Goal: Information Seeking & Learning: Learn about a topic

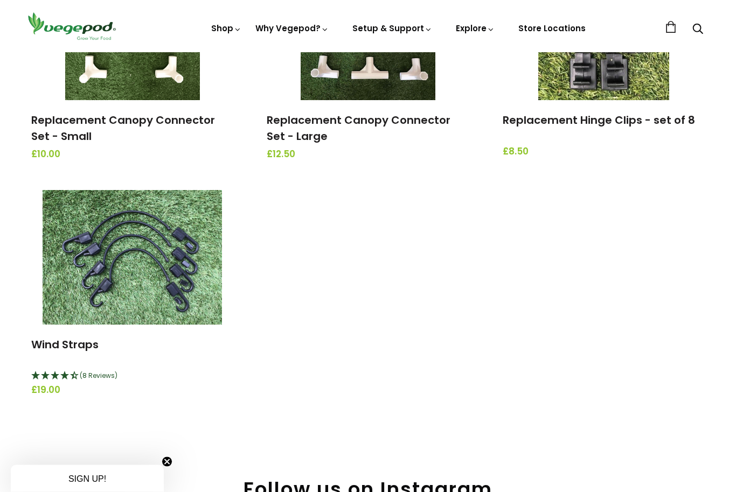
scroll to position [1255, 0]
click at [124, 264] on img at bounding box center [132, 257] width 179 height 135
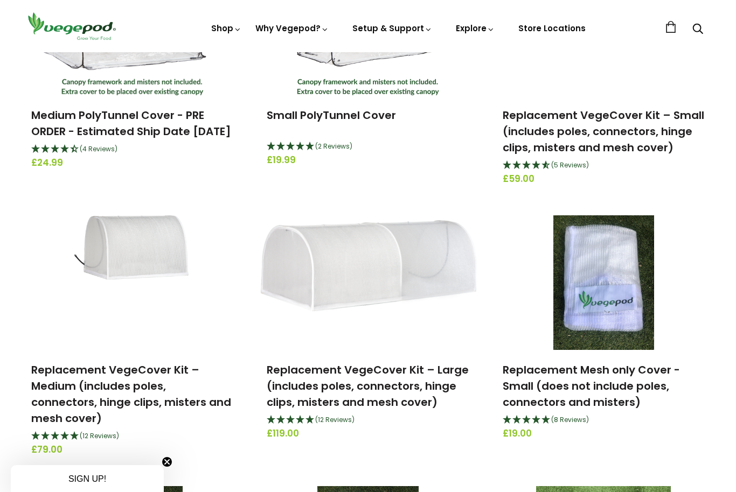
scroll to position [536, 0]
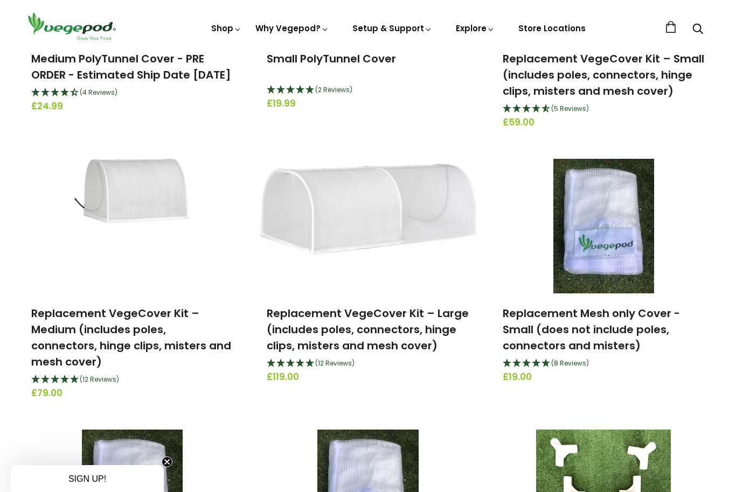
click at [115, 191] on img at bounding box center [132, 226] width 116 height 135
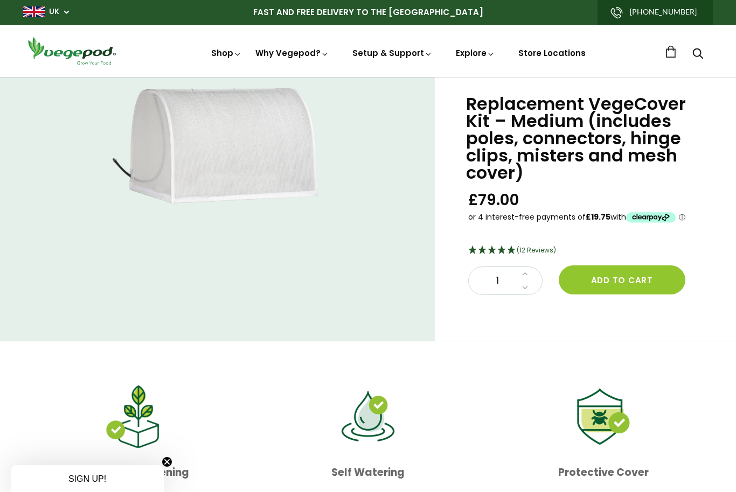
click at [392, 213] on link "How and What to Plant" at bounding box center [421, 208] width 147 height 27
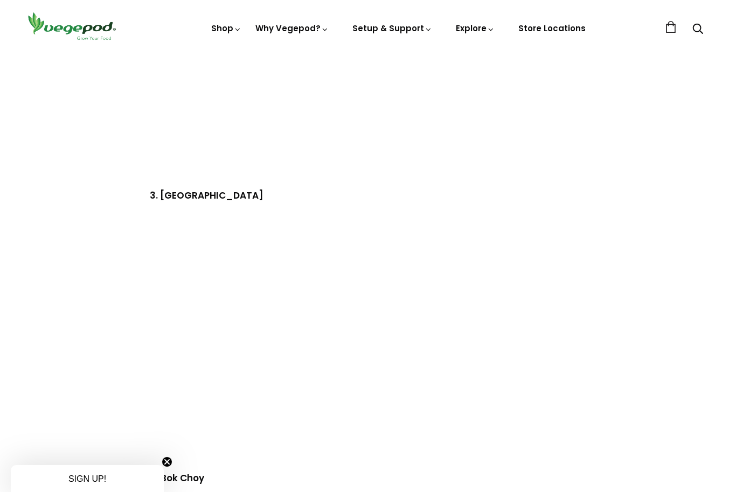
scroll to position [1107, 0]
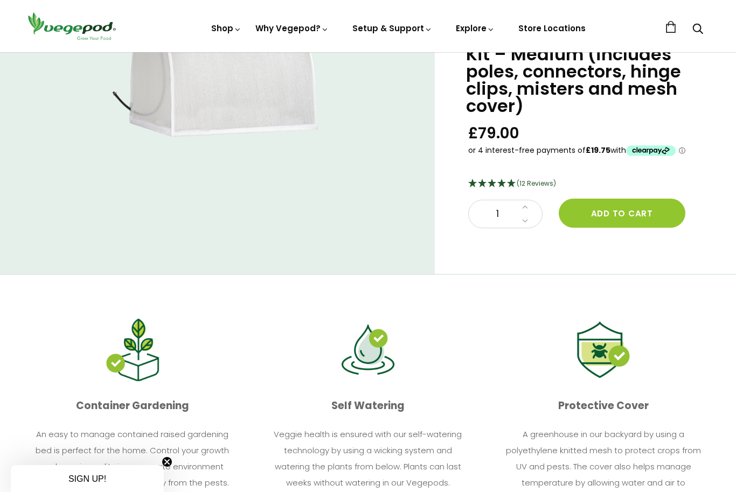
scroll to position [27, 0]
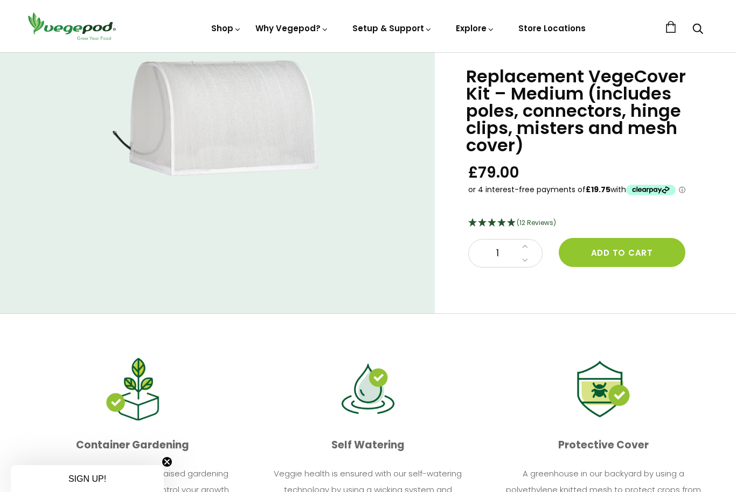
click at [533, 222] on span "(12 Reviews)" at bounding box center [535, 222] width 39 height 9
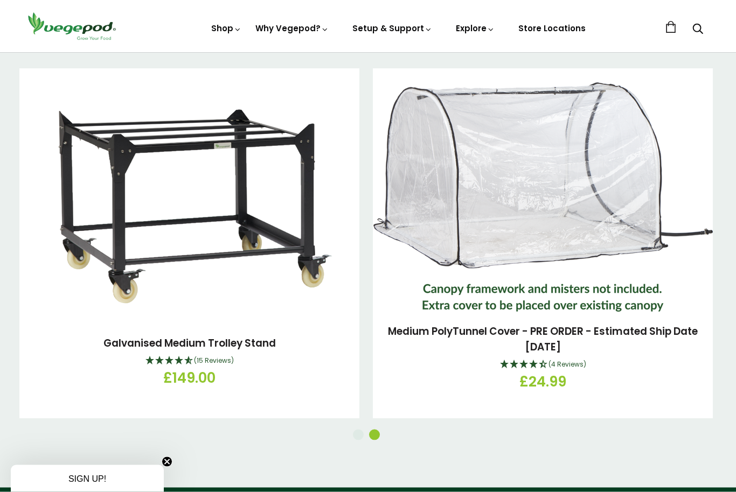
scroll to position [1222, 0]
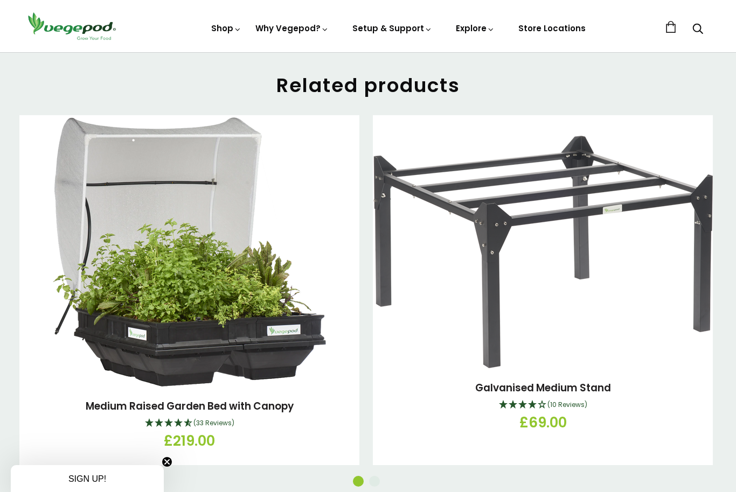
click at [551, 26] on link "Store Locations" at bounding box center [551, 28] width 67 height 11
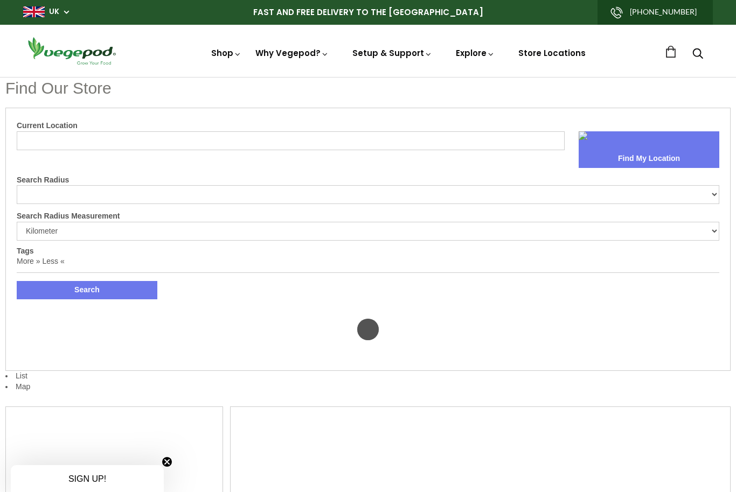
select select "m"
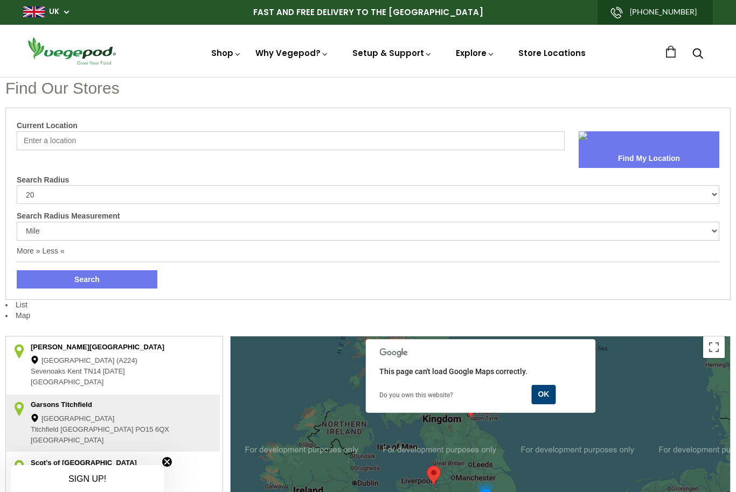
click at [50, 137] on input "Current Location" at bounding box center [291, 140] width 548 height 19
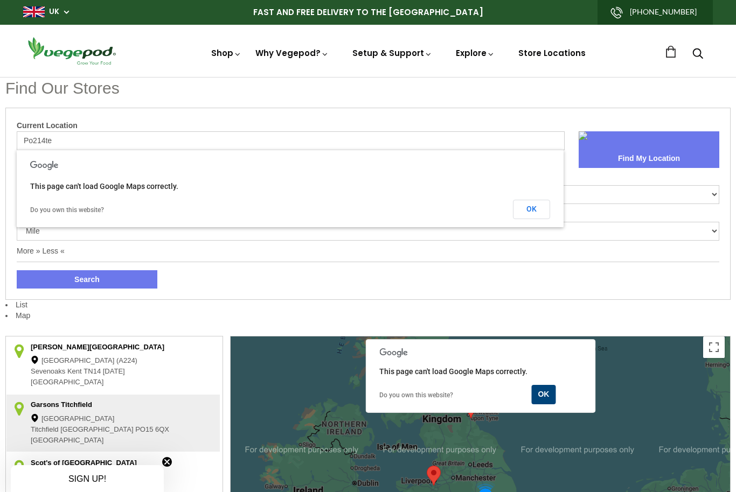
type input "Po214te"
click at [604, 146] on link at bounding box center [648, 140] width 141 height 18
click at [527, 207] on button "OK" at bounding box center [531, 209] width 37 height 19
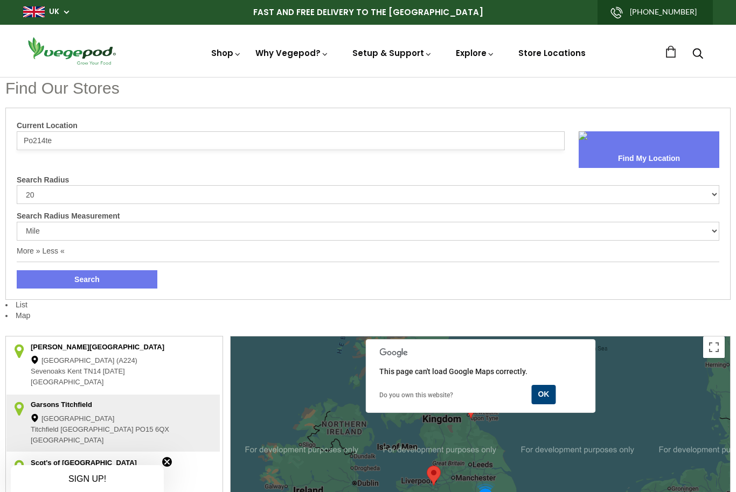
click at [641, 161] on button "Find My Location" at bounding box center [648, 159] width 141 height 18
click at [368, 77] on img at bounding box center [368, 77] width 0 height 0
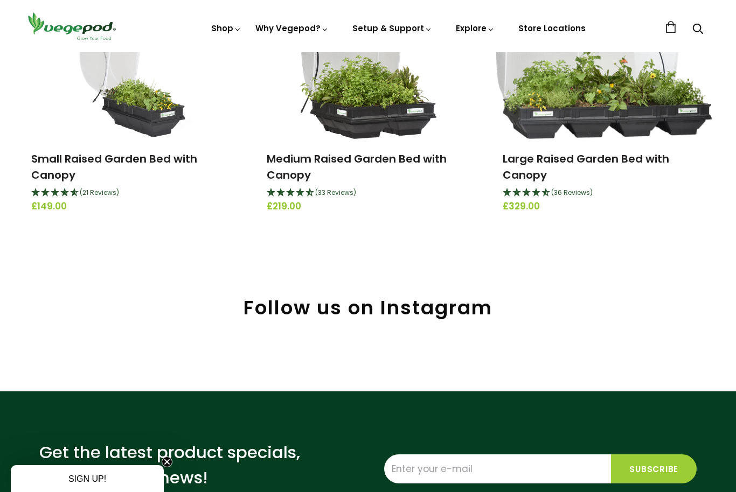
scroll to position [198, 0]
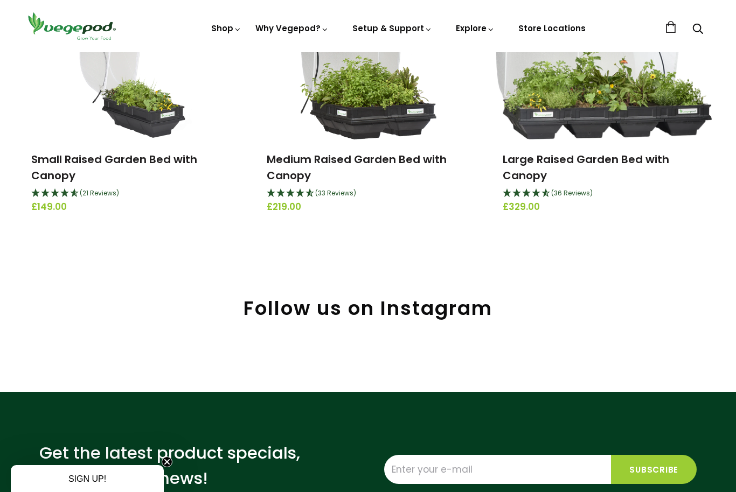
click at [60, 170] on link "Small Raised Garden Bed with Canopy" at bounding box center [114, 167] width 166 height 31
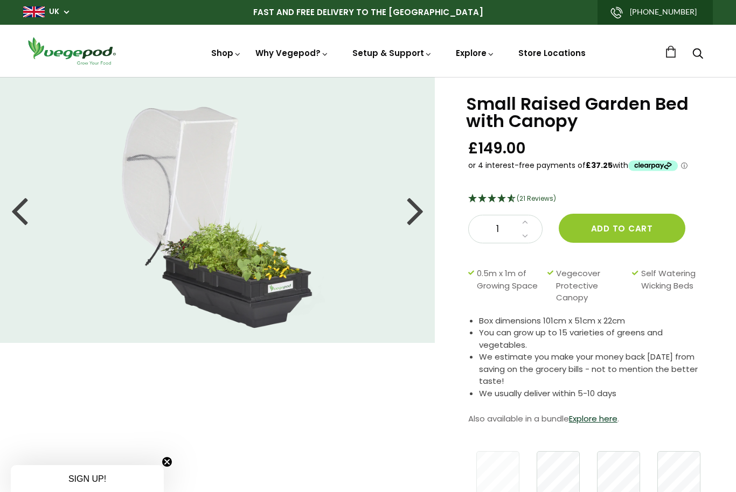
click at [414, 216] on div at bounding box center [415, 210] width 17 height 48
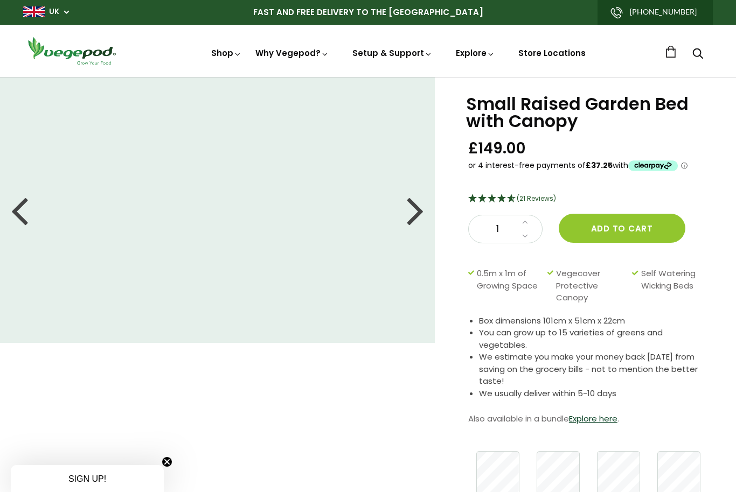
click at [410, 212] on div at bounding box center [415, 210] width 17 height 48
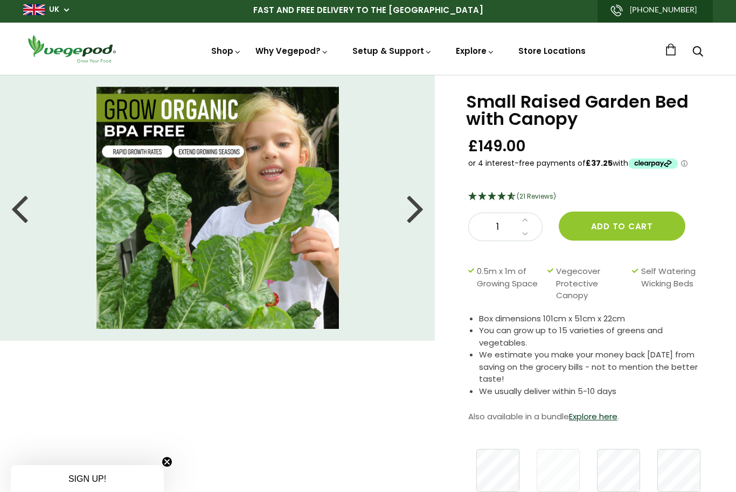
scroll to position [29, 0]
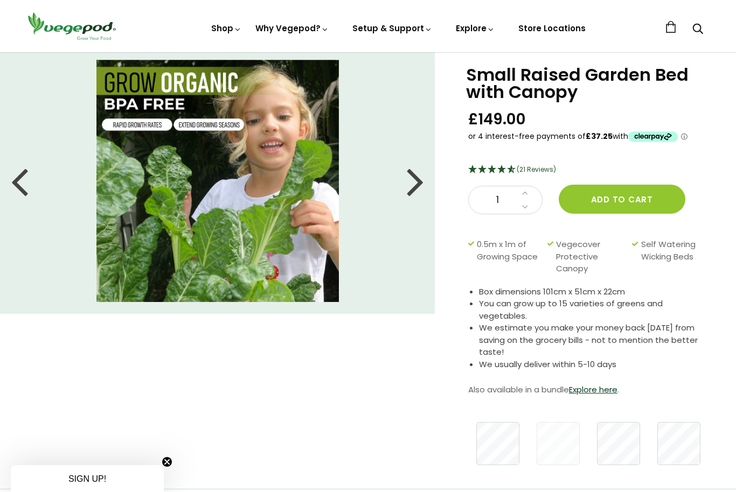
click at [407, 186] on div at bounding box center [415, 181] width 17 height 48
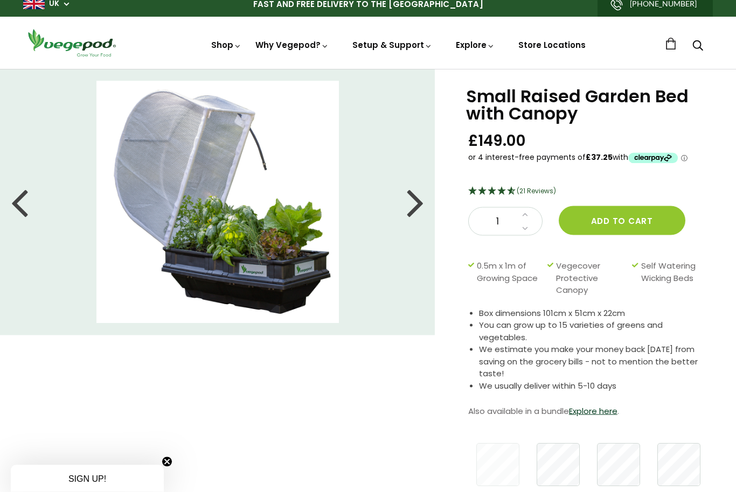
scroll to position [0, 0]
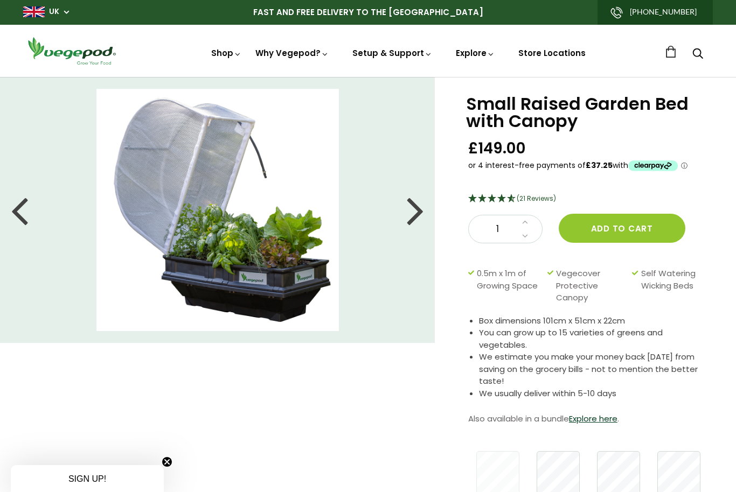
click at [239, 169] on img at bounding box center [217, 210] width 242 height 242
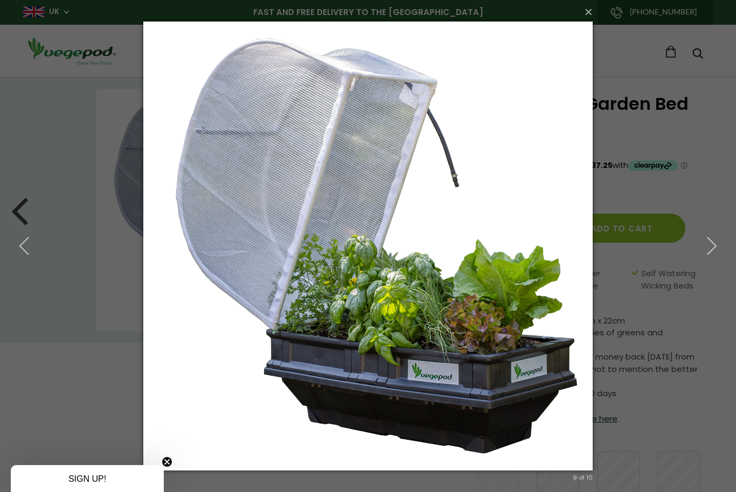
click at [730, 249] on button "button" at bounding box center [711, 245] width 48 height 59
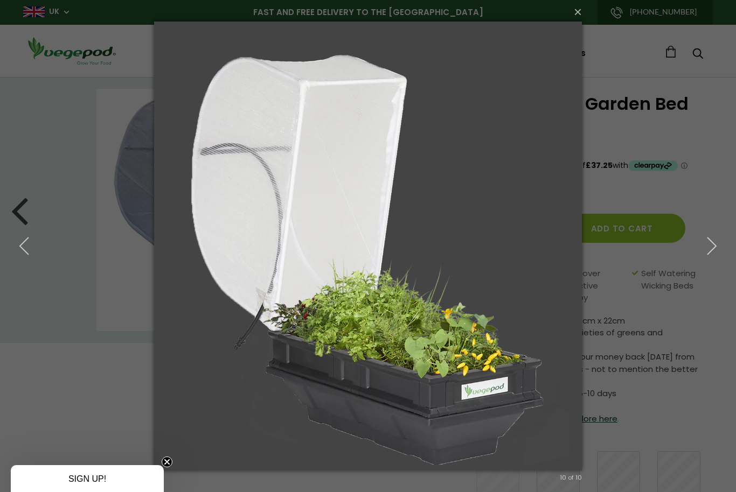
click at [716, 241] on icon "button" at bounding box center [711, 245] width 19 height 19
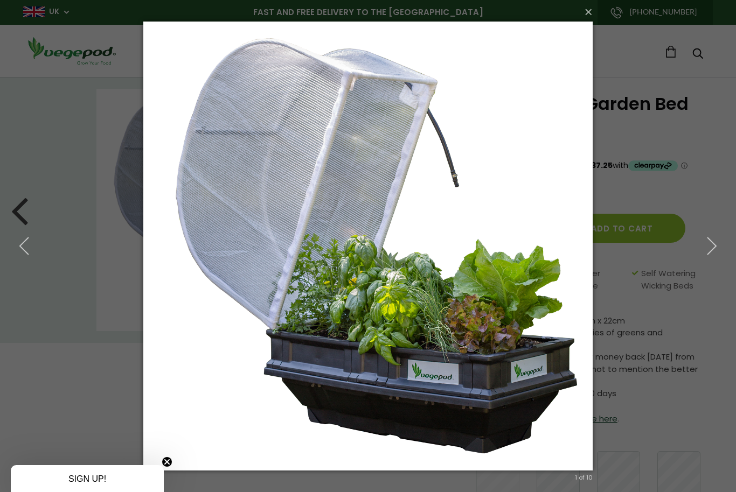
click at [712, 246] on icon "button" at bounding box center [711, 245] width 19 height 19
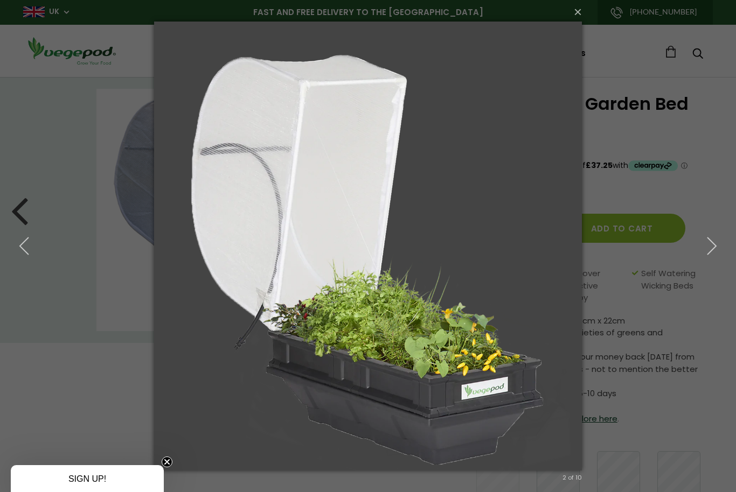
click at [708, 243] on icon "button" at bounding box center [711, 245] width 19 height 19
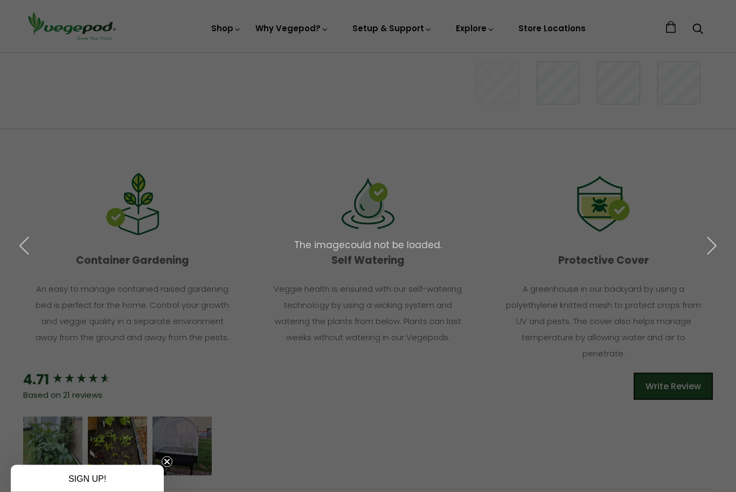
scroll to position [390, 0]
click at [49, 438] on div "× 3 of 10 The image could not be loaded." at bounding box center [368, 246] width 736 height 492
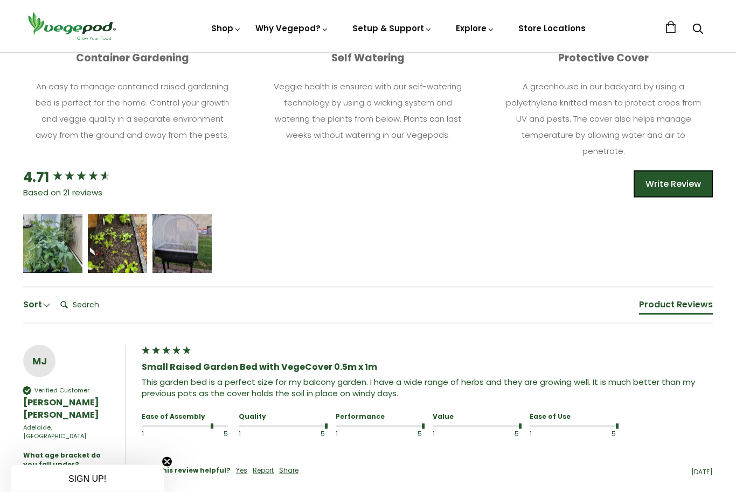
scroll to position [592, 0]
click at [51, 246] on div "Jennifer Rogers" at bounding box center [53, 250] width 44 height 8
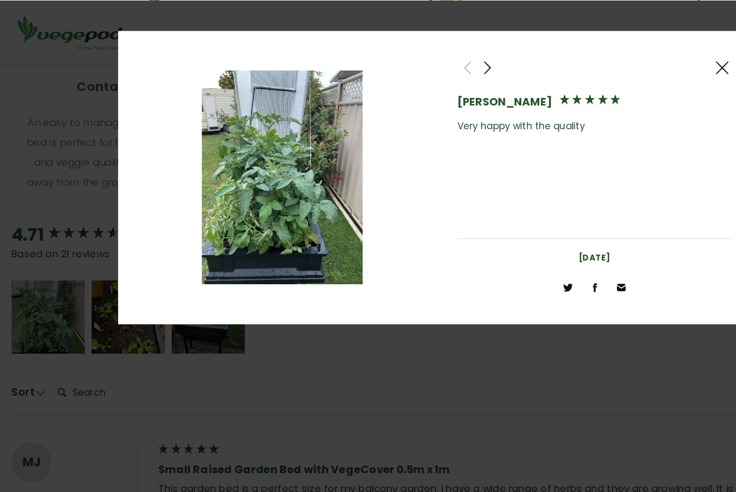
scroll to position [580, 0]
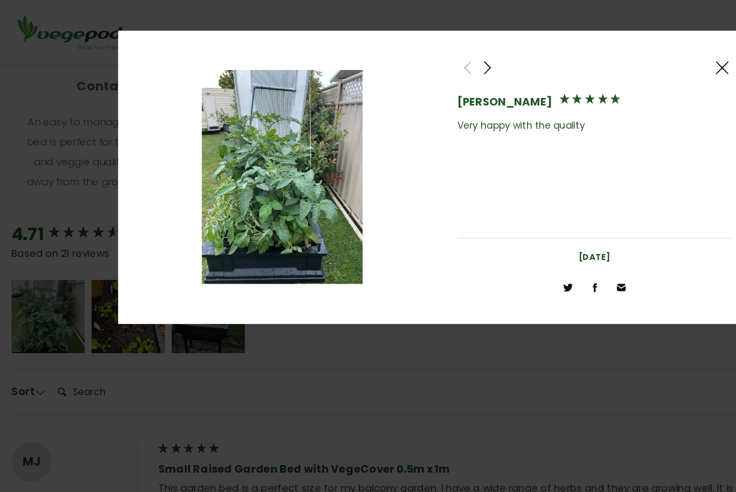
click at [401, 55] on span at bounding box center [407, 54] width 13 height 13
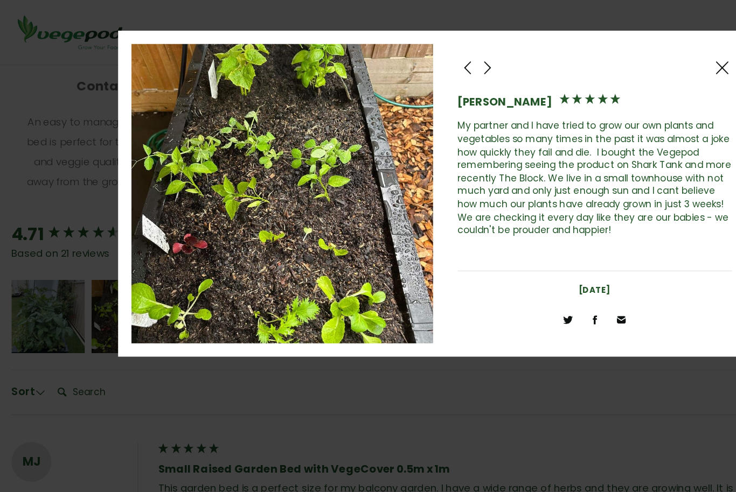
click at [400, 53] on div at bounding box center [408, 54] width 16 height 16
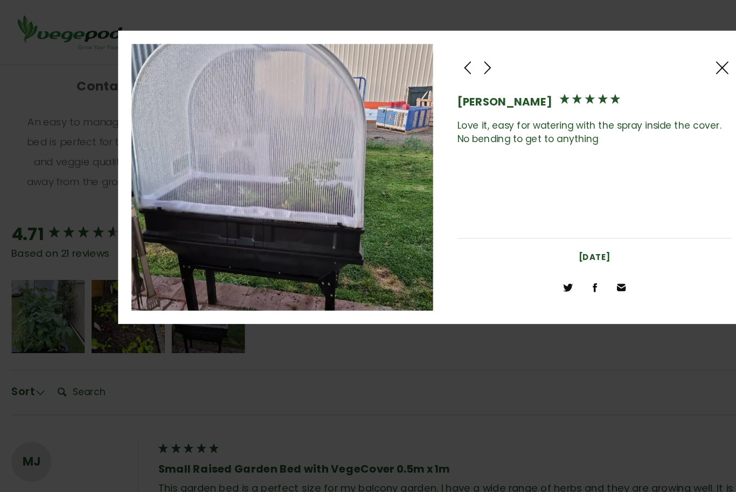
click at [401, 50] on span at bounding box center [407, 54] width 13 height 13
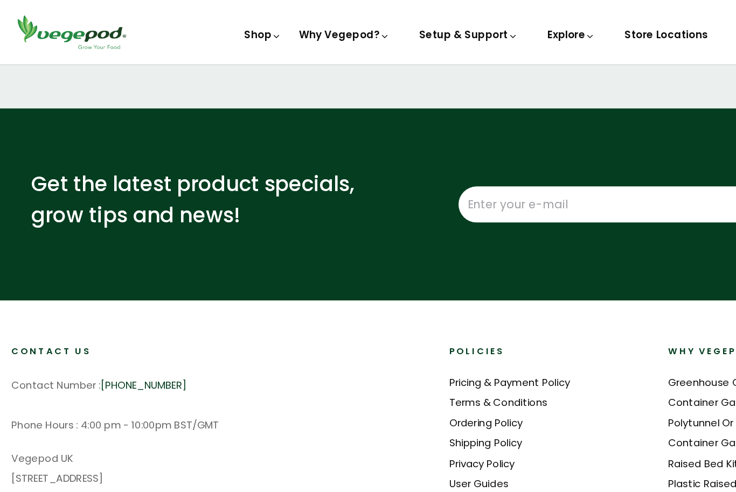
scroll to position [1964, 0]
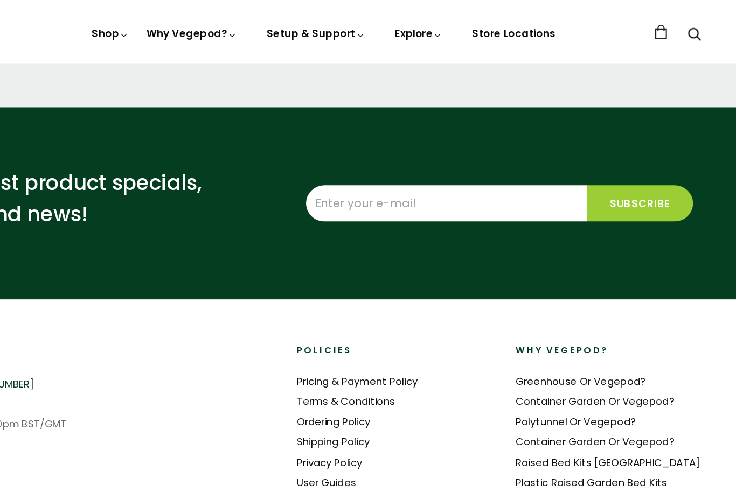
click at [553, 303] on link "Greenhouse Or Vegepod?" at bounding box center [605, 308] width 105 height 11
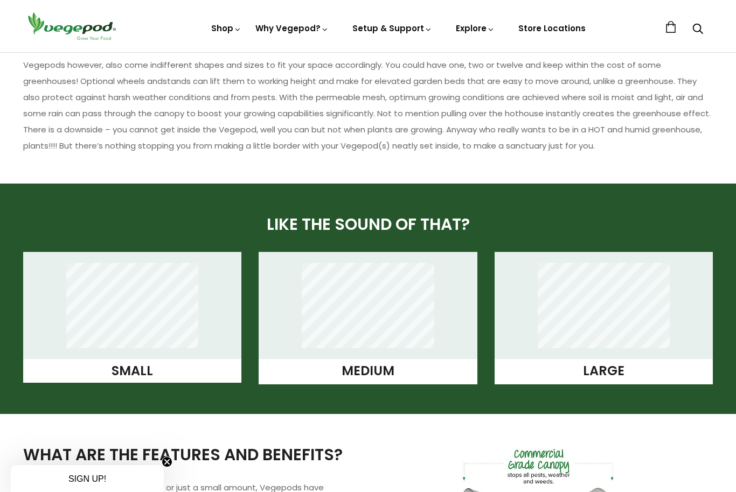
scroll to position [720, 0]
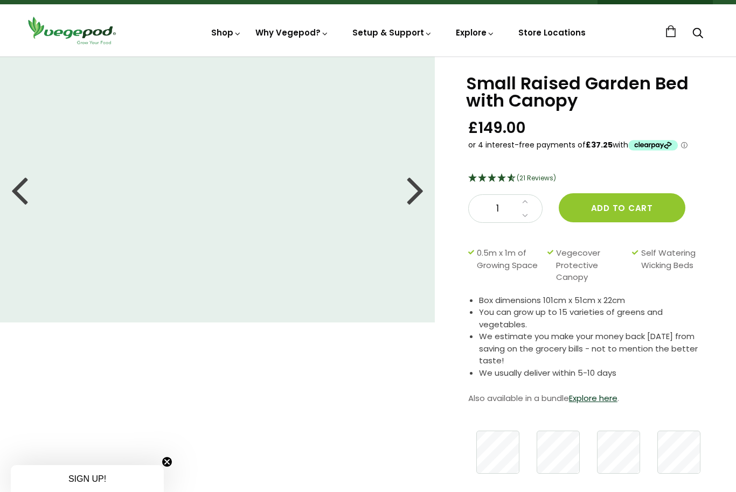
click at [417, 192] on div at bounding box center [415, 189] width 17 height 48
